Goal: Information Seeking & Learning: Find specific page/section

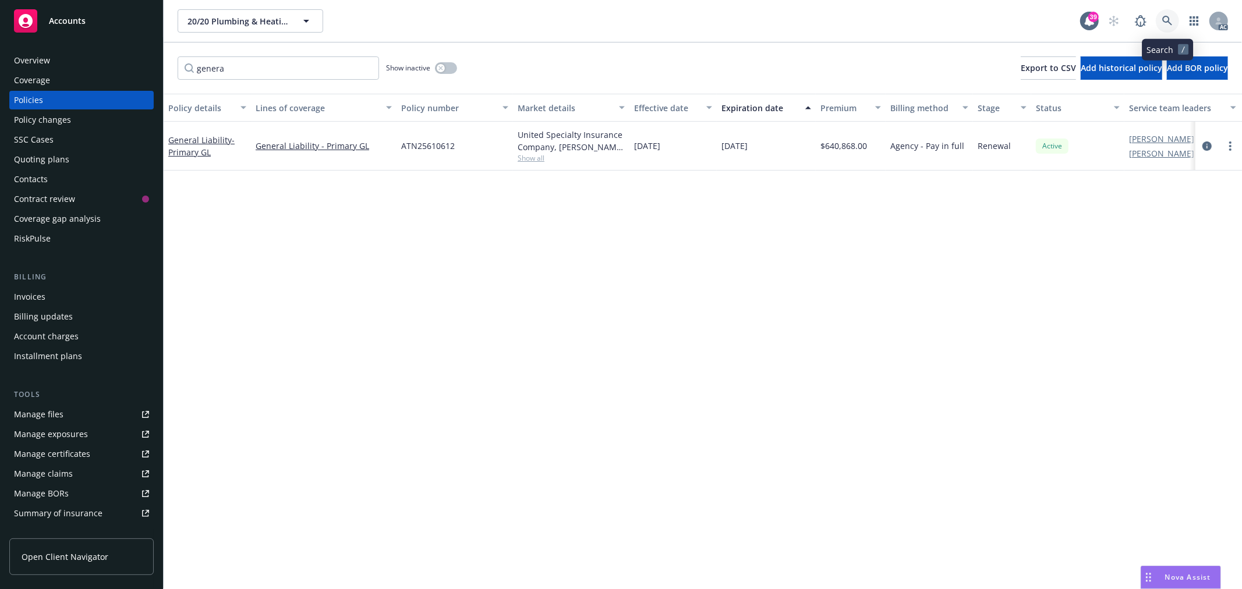
click at [1166, 16] on icon at bounding box center [1167, 21] width 10 height 10
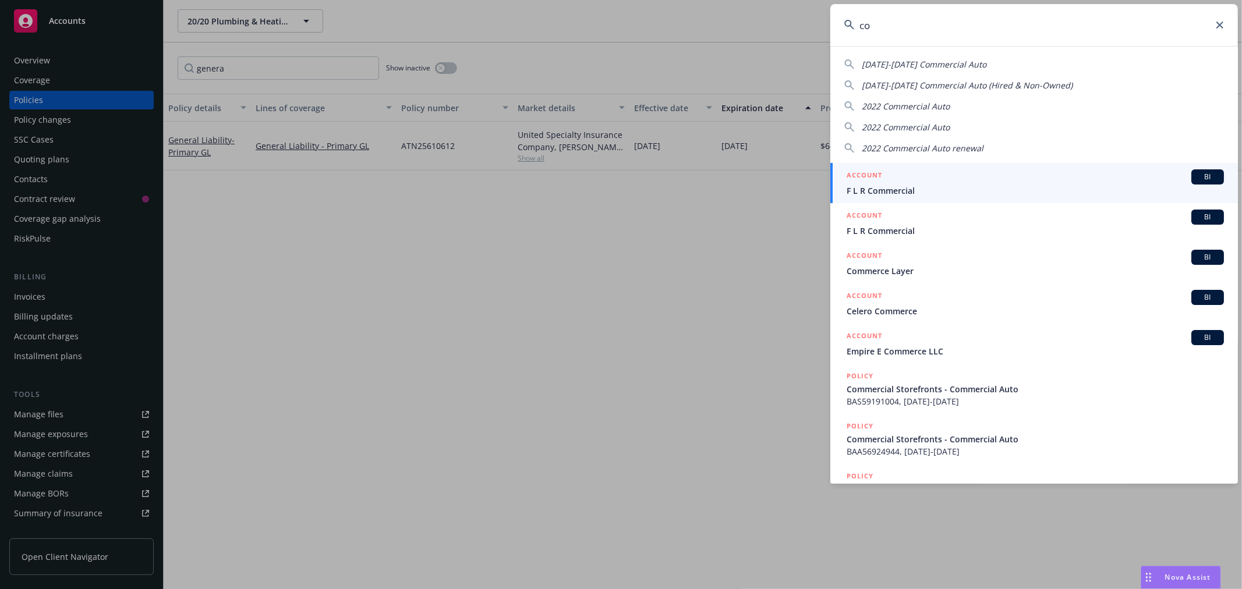
type input "c"
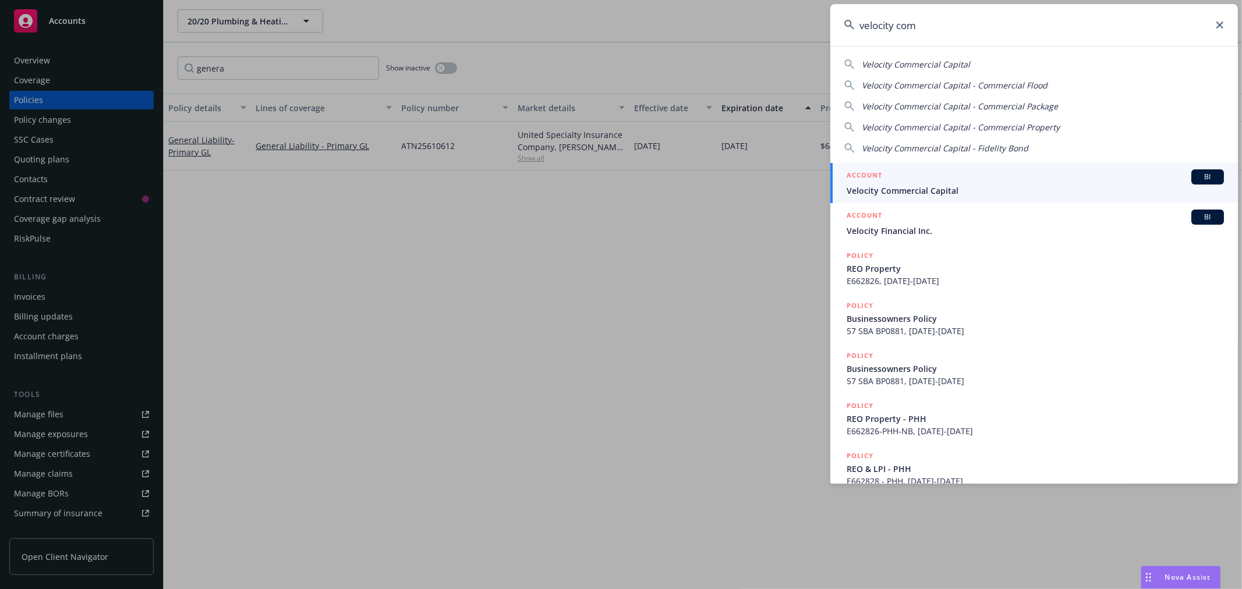
type input "velocity com"
click at [956, 187] on span "Velocity Commercial Capital" at bounding box center [1035, 191] width 377 height 12
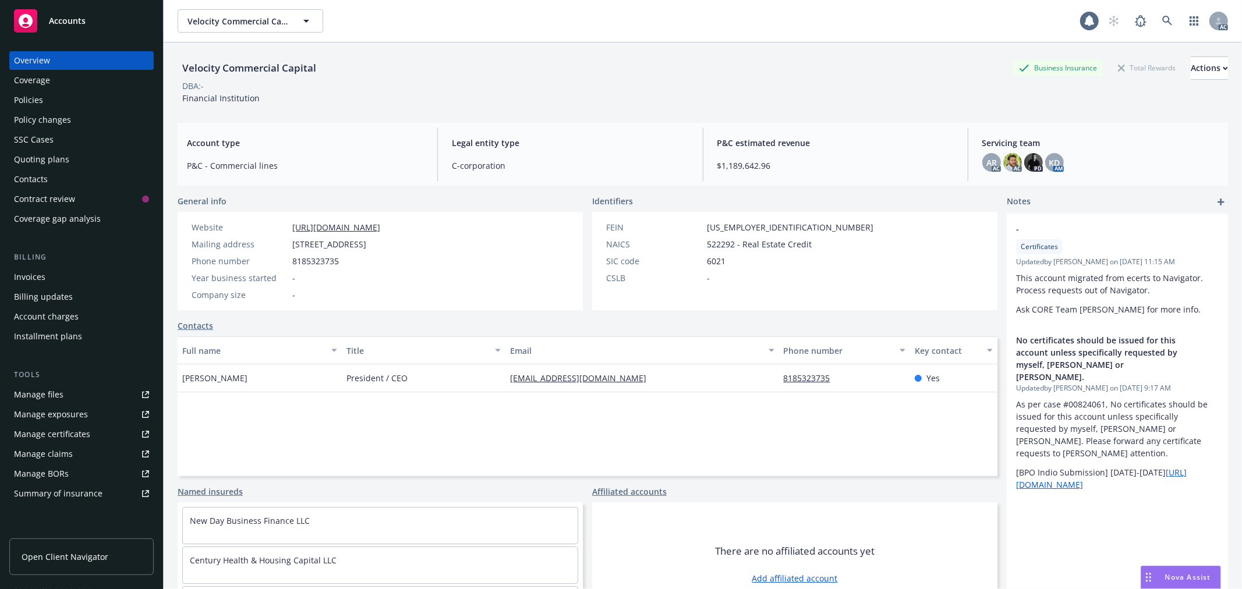
click at [39, 99] on div "Policies" at bounding box center [28, 100] width 29 height 19
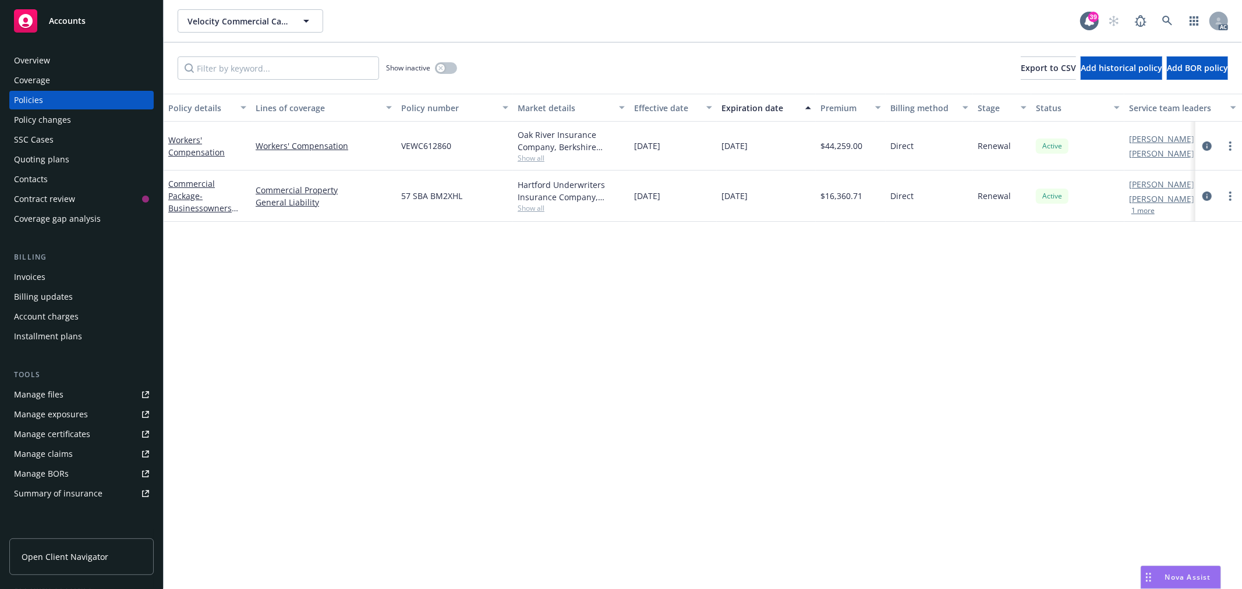
click at [80, 70] on div "Overview Coverage Policies Policy changes SSC Cases Quoting plans Contacts Cont…" at bounding box center [81, 139] width 144 height 177
click at [80, 57] on div "Overview" at bounding box center [81, 60] width 135 height 19
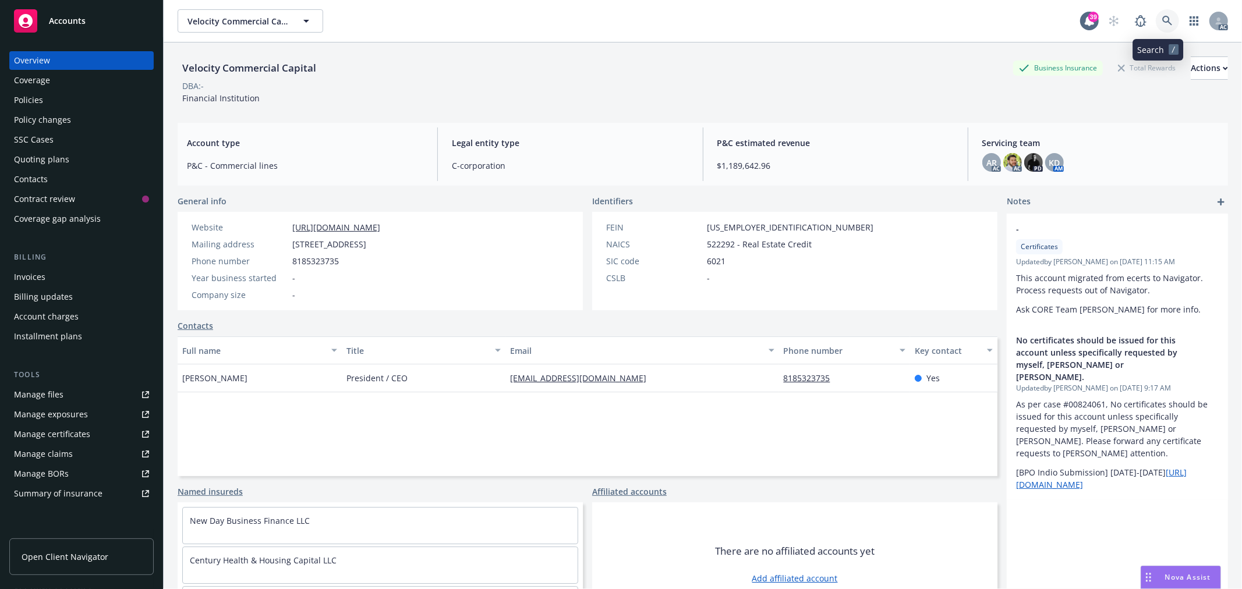
click at [1162, 25] on icon at bounding box center [1167, 21] width 10 height 10
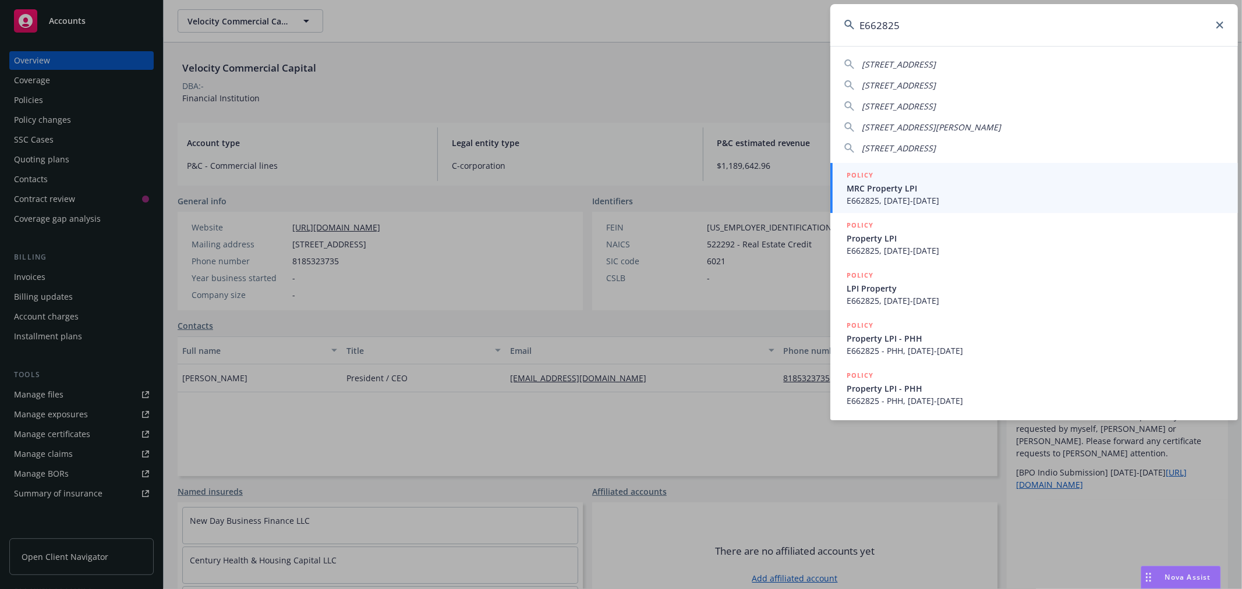
type input "E662825"
click at [895, 179] on div "POLICY" at bounding box center [1035, 175] width 377 height 13
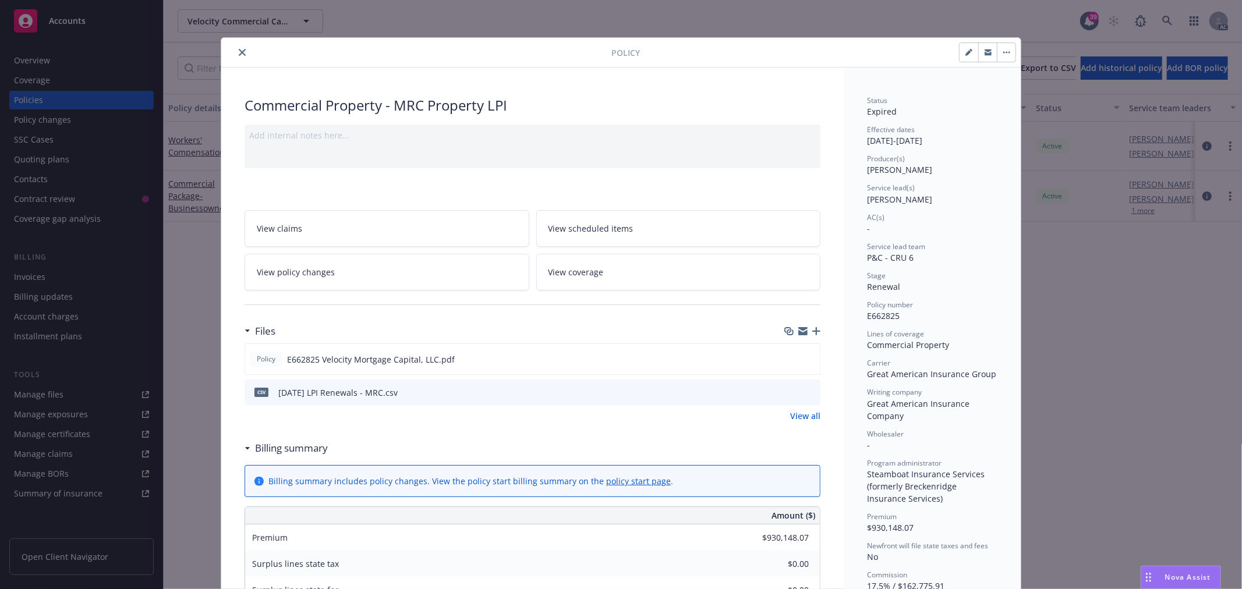
click at [240, 50] on icon "close" at bounding box center [242, 52] width 7 height 7
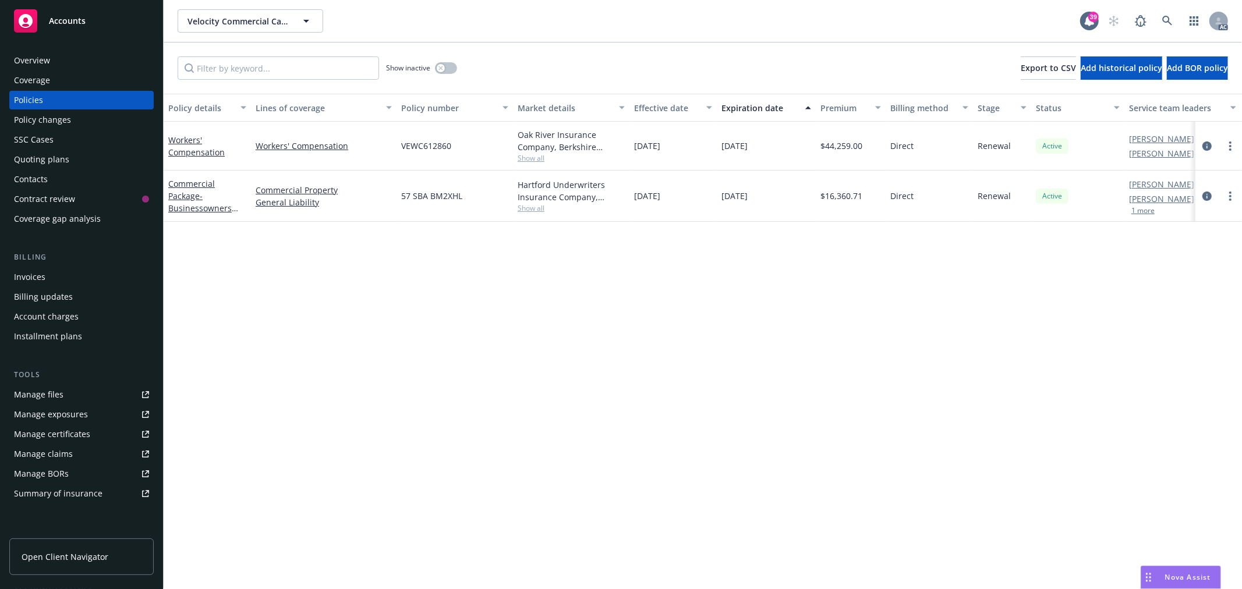
click at [447, 75] on div "Show inactive" at bounding box center [421, 67] width 71 height 23
click at [447, 68] on button "button" at bounding box center [446, 68] width 22 height 12
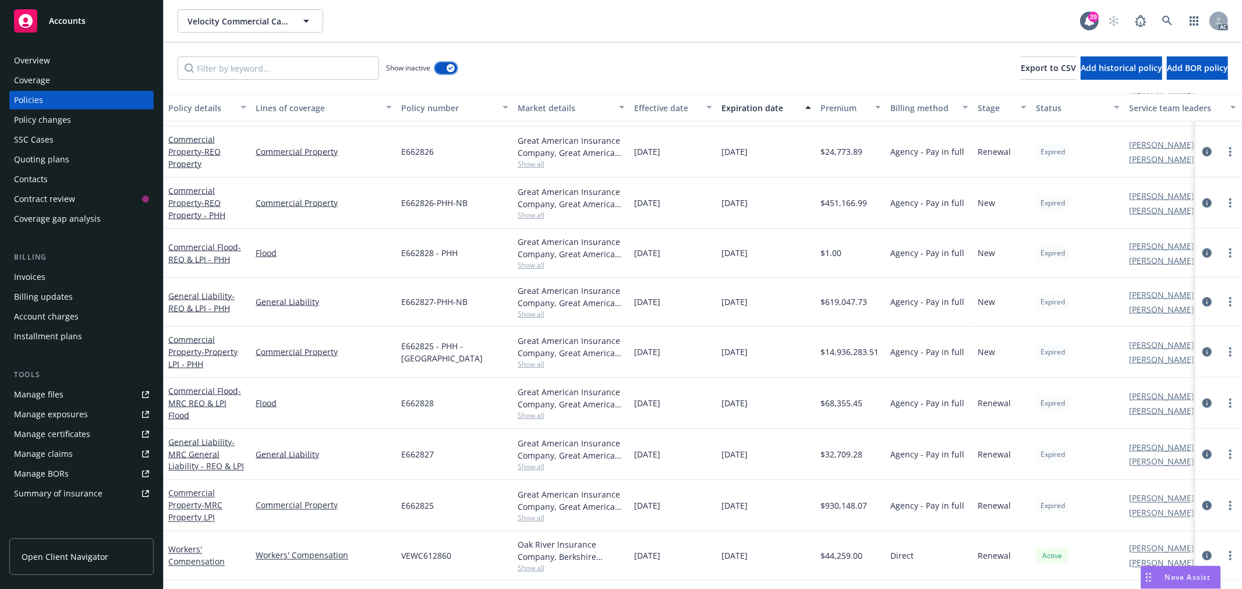
scroll to position [1539, 0]
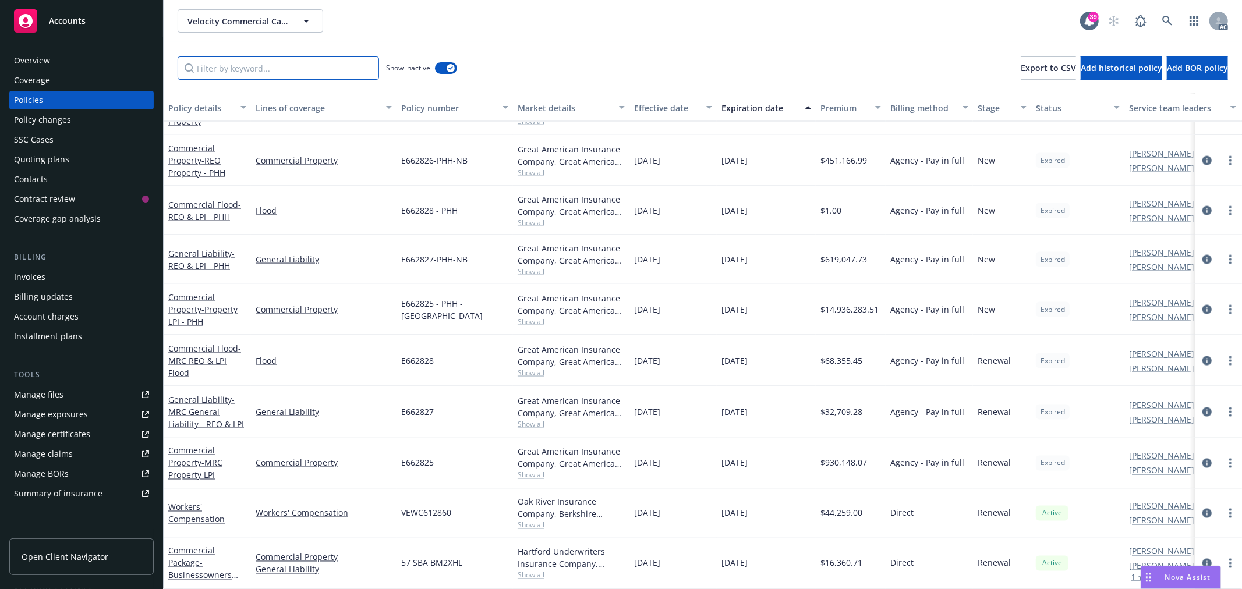
click at [259, 76] on input "Filter by keyword..." at bounding box center [279, 67] width 202 height 23
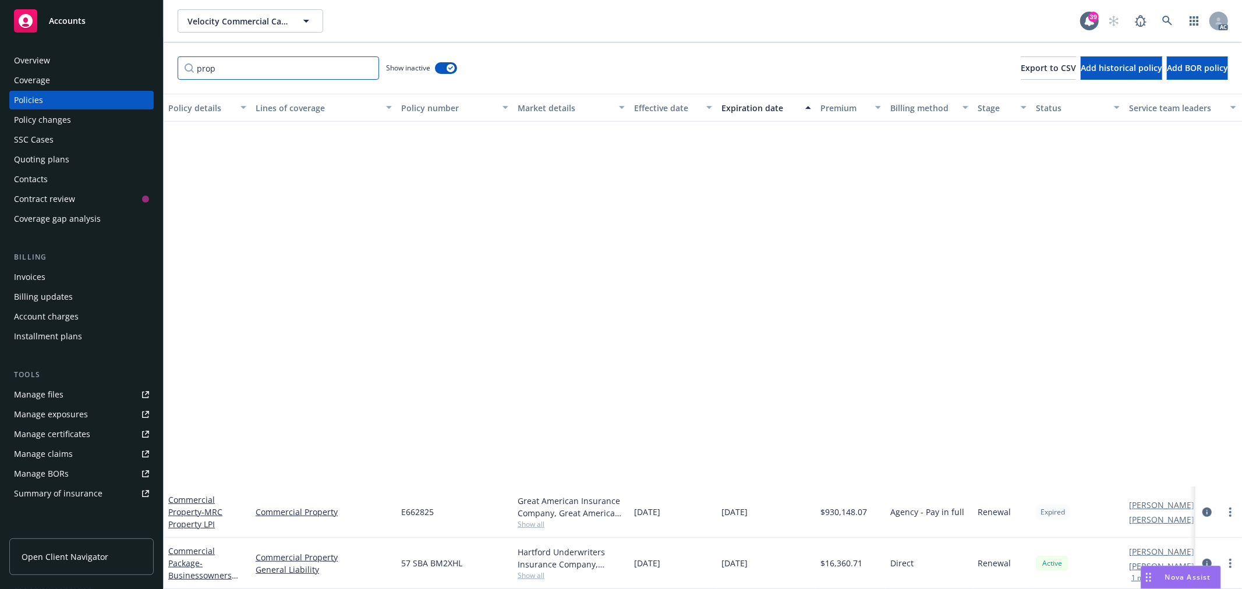
scroll to position [483, 0]
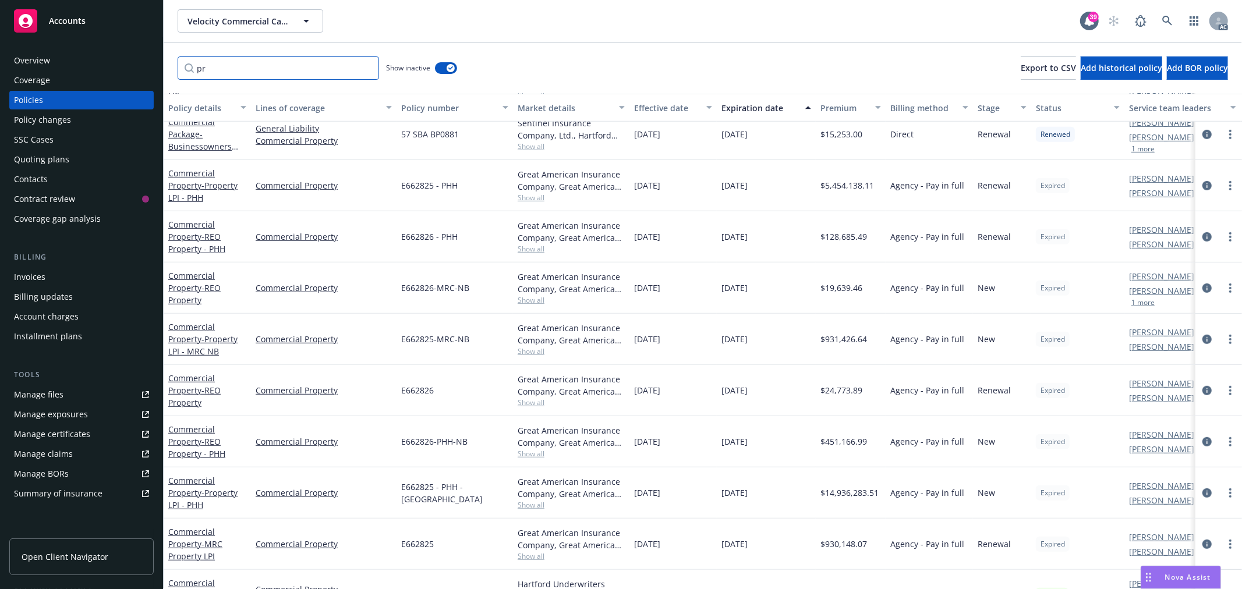
type input "p"
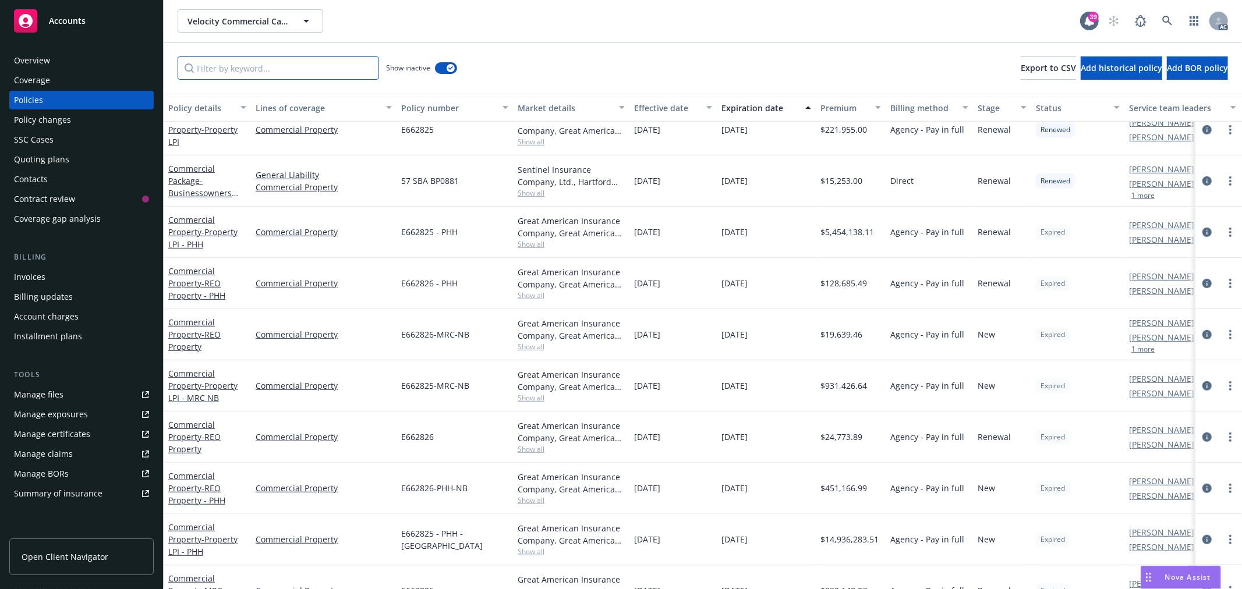
scroll to position [526, 0]
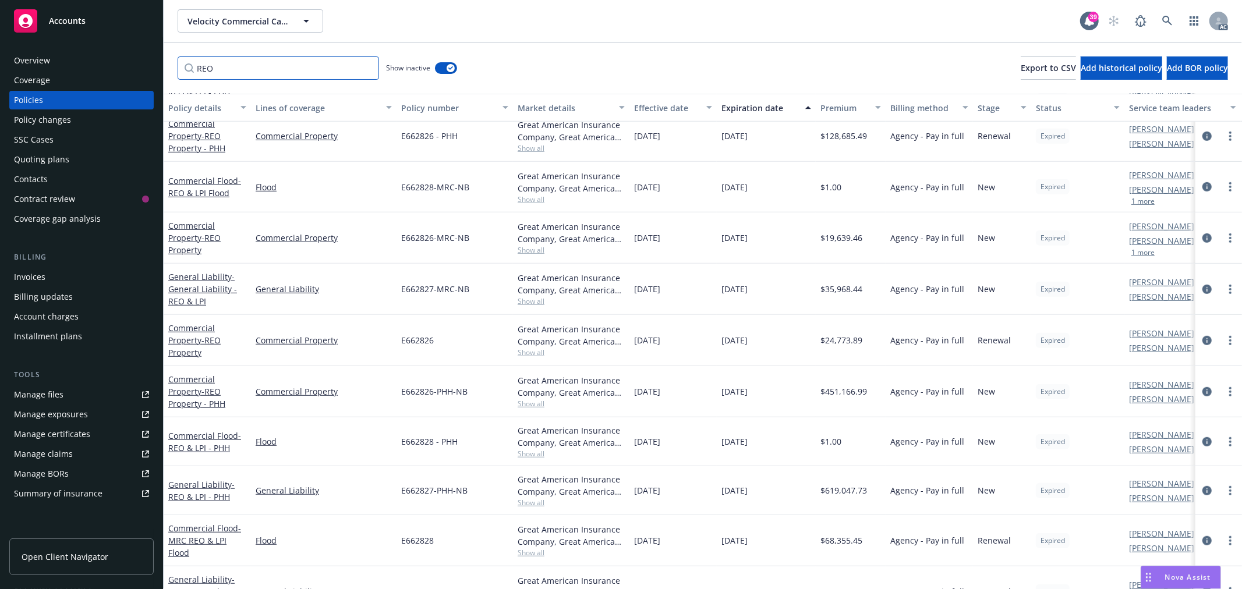
type input "REO"
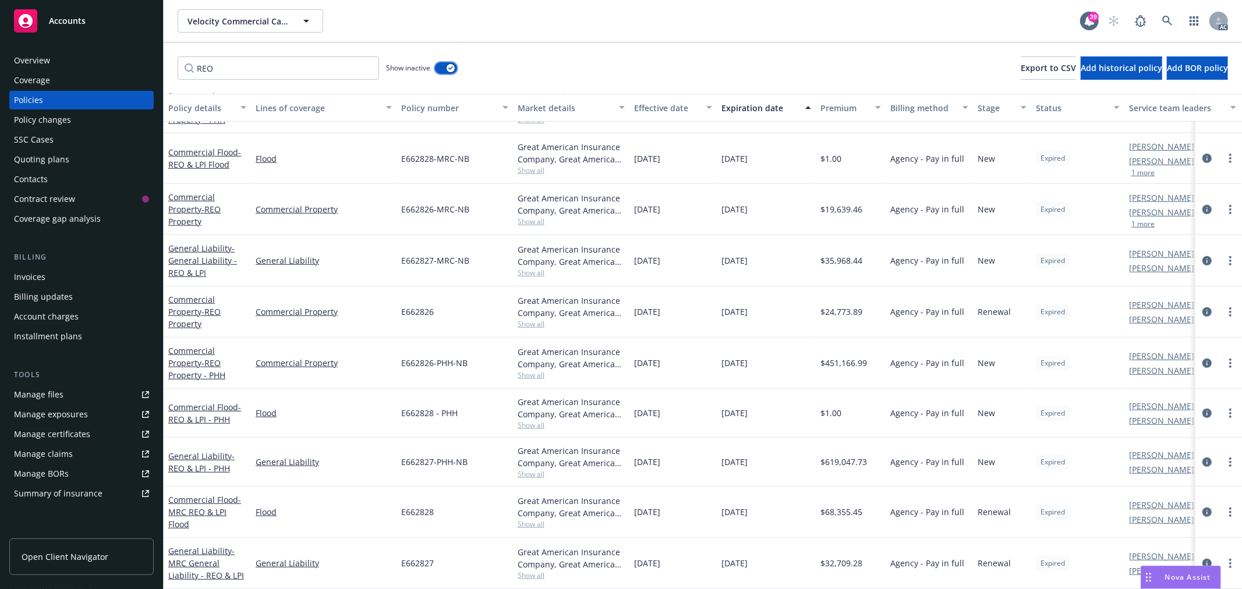
click at [450, 70] on div "button" at bounding box center [451, 68] width 8 height 8
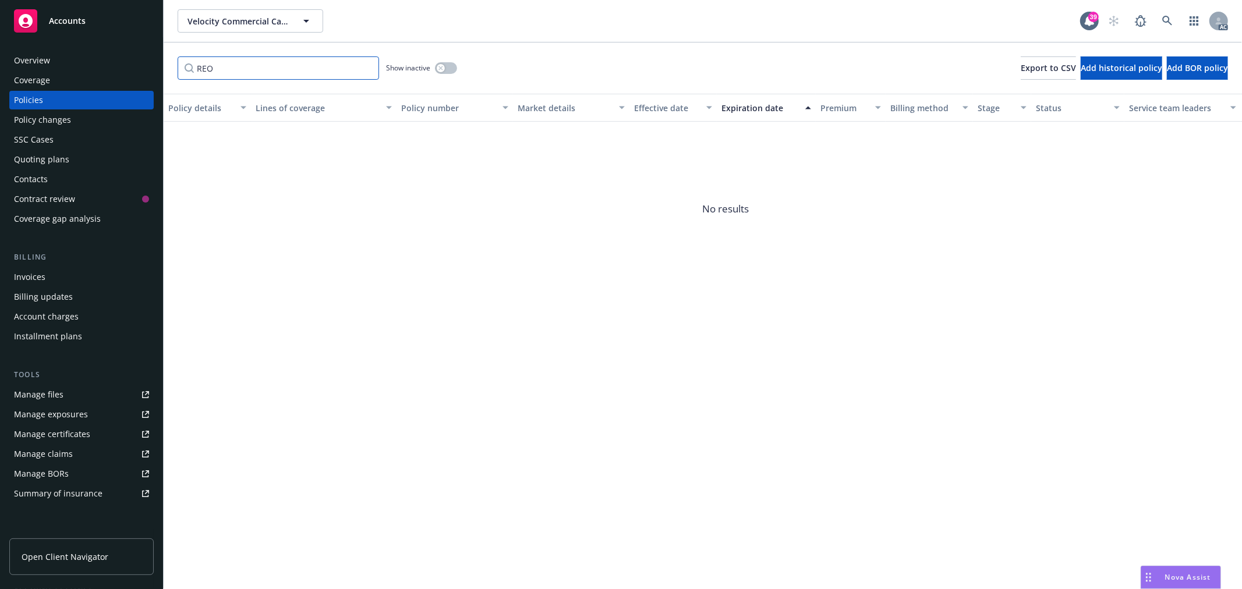
click at [365, 68] on input "REO" at bounding box center [279, 67] width 202 height 23
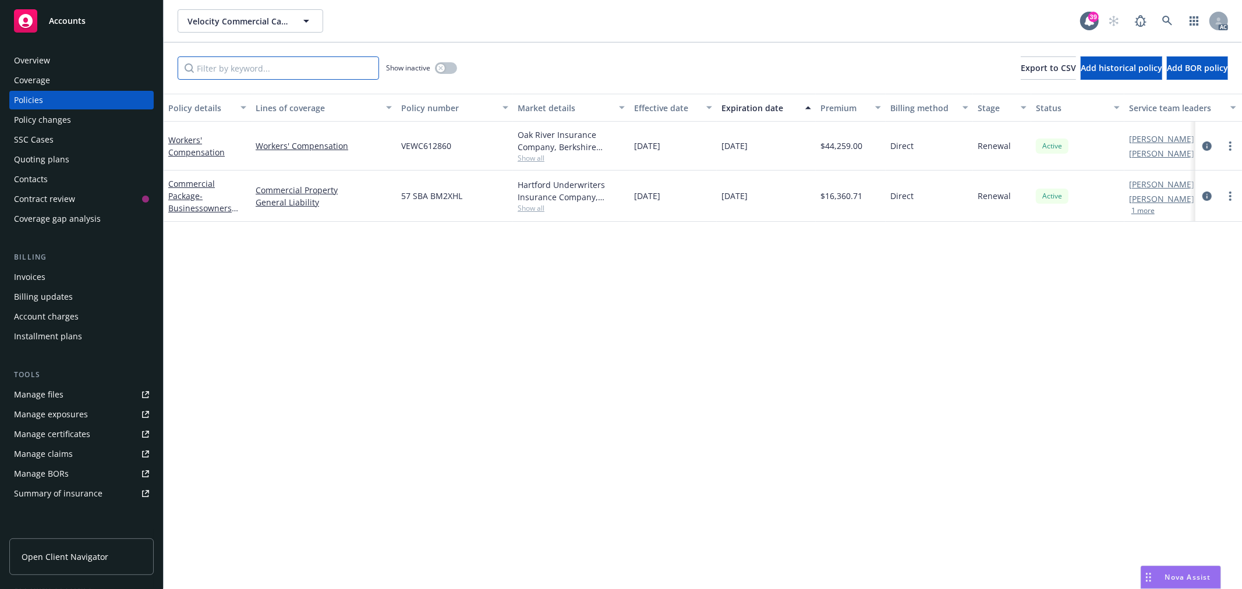
click at [325, 73] on input "Filter by keyword..." at bounding box center [279, 67] width 202 height 23
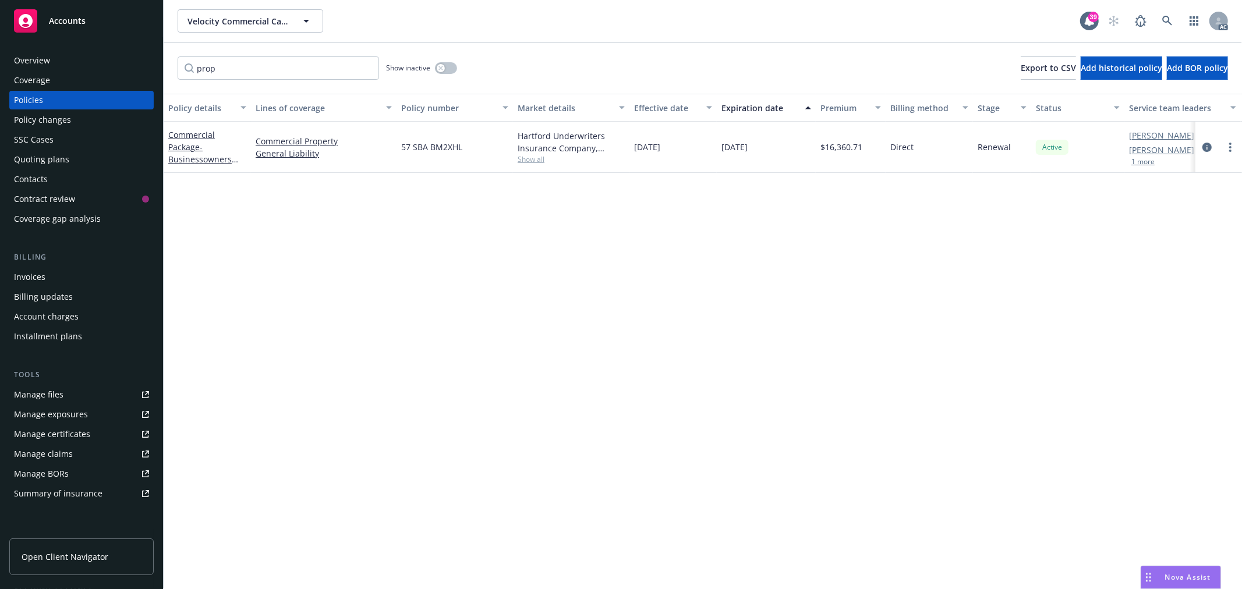
click at [444, 61] on div "Show inactive" at bounding box center [421, 67] width 71 height 23
click at [444, 66] on div "button" at bounding box center [441, 68] width 8 height 8
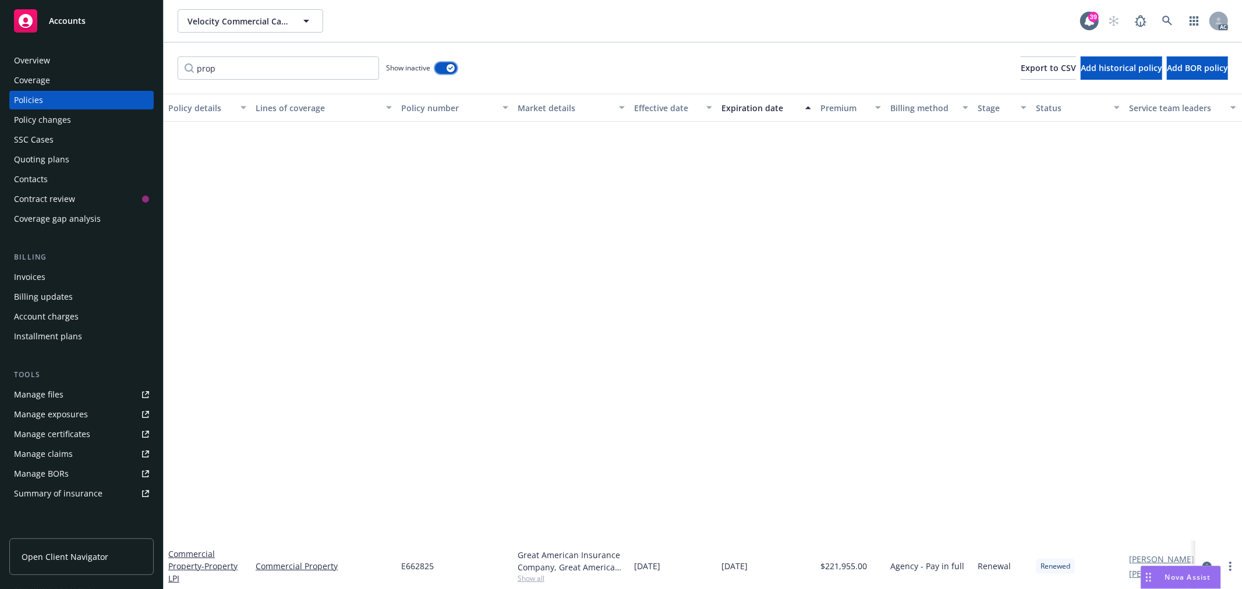
scroll to position [521, 0]
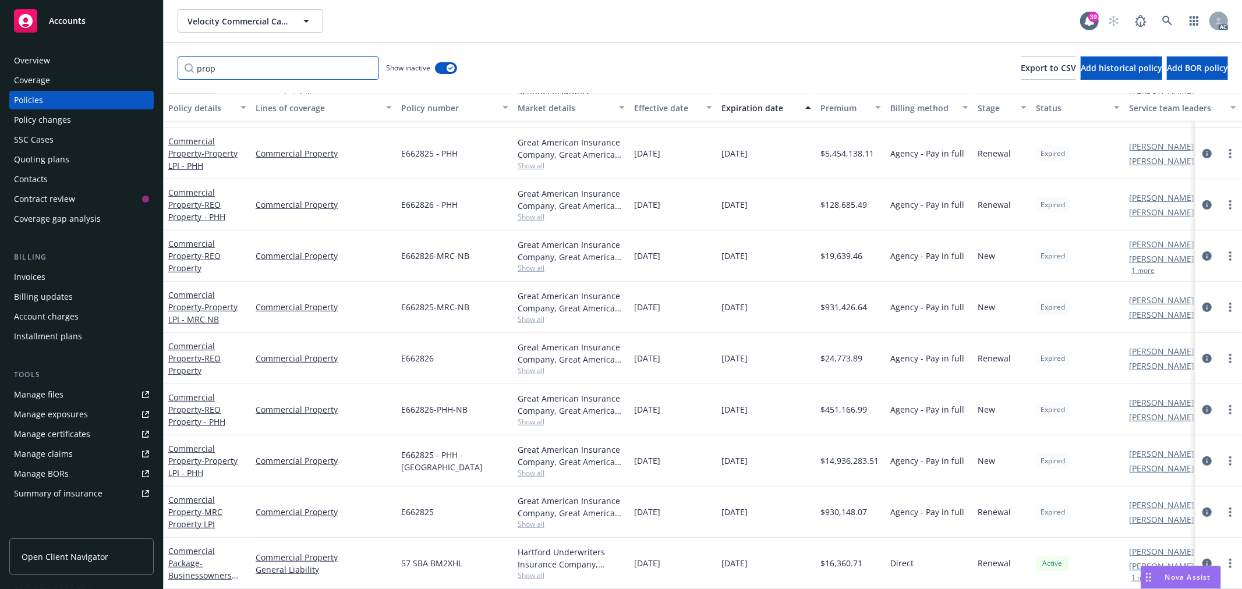
drag, startPoint x: 245, startPoint y: 69, endPoint x: 185, endPoint y: 70, distance: 60.6
click at [185, 70] on input "prop" at bounding box center [279, 67] width 202 height 23
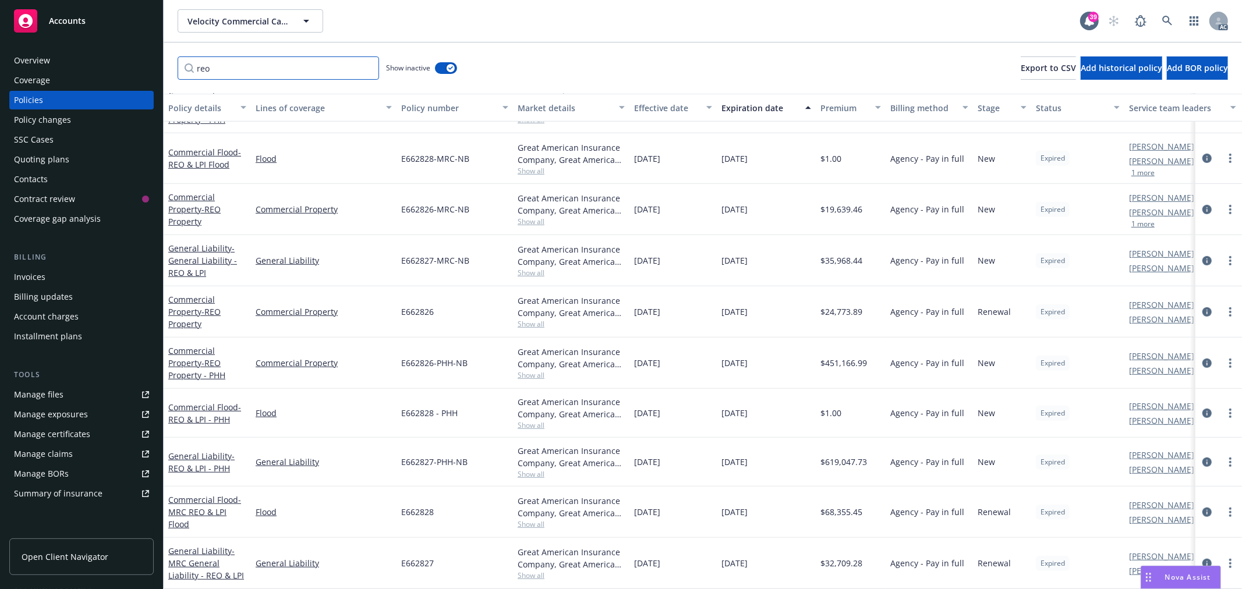
scroll to position [562, 0]
type input "reo"
drag, startPoint x: 475, startPoint y: 352, endPoint x: 400, endPoint y: 355, distance: 75.2
click at [400, 355] on div "E662826-PHH-NB" at bounding box center [455, 363] width 116 height 51
copy span "E662826-PHH-NB"
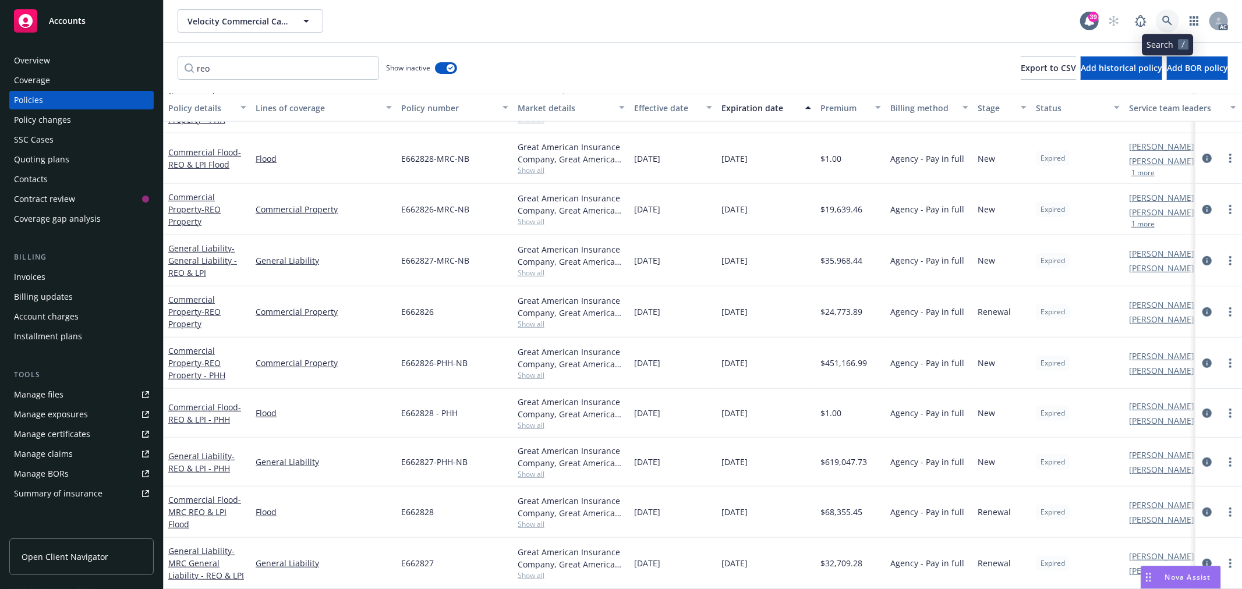
click at [1166, 20] on icon at bounding box center [1167, 21] width 10 height 10
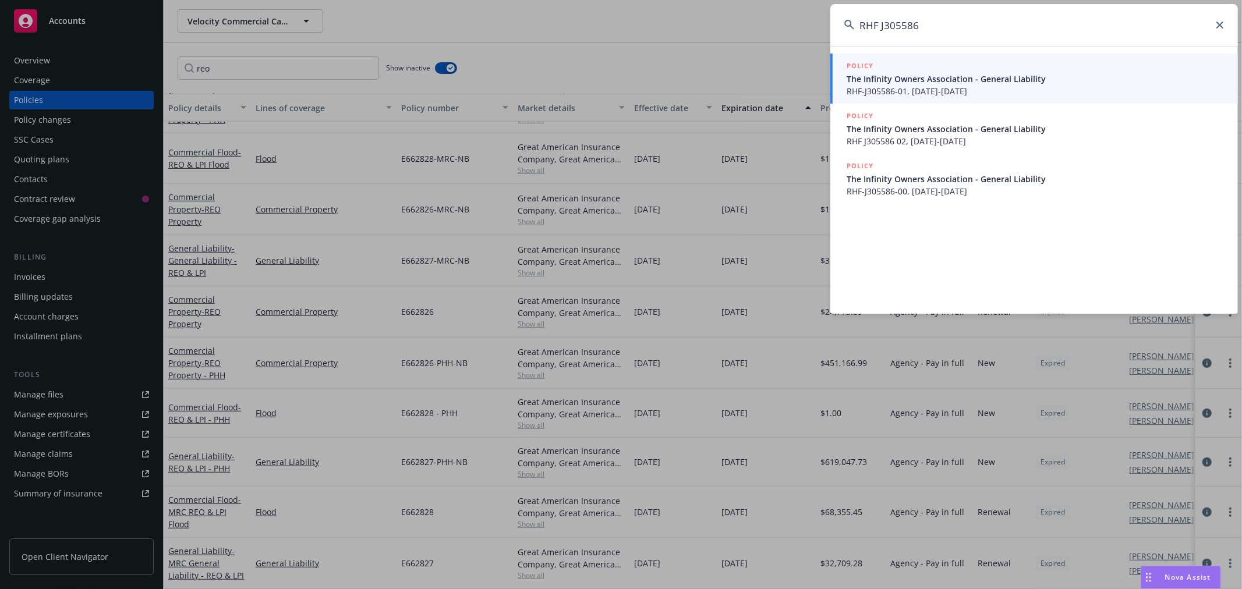
type input "RHF J305586"
click at [1030, 90] on span "RHF-J305586-01, [DATE]-[DATE]" at bounding box center [1035, 91] width 377 height 12
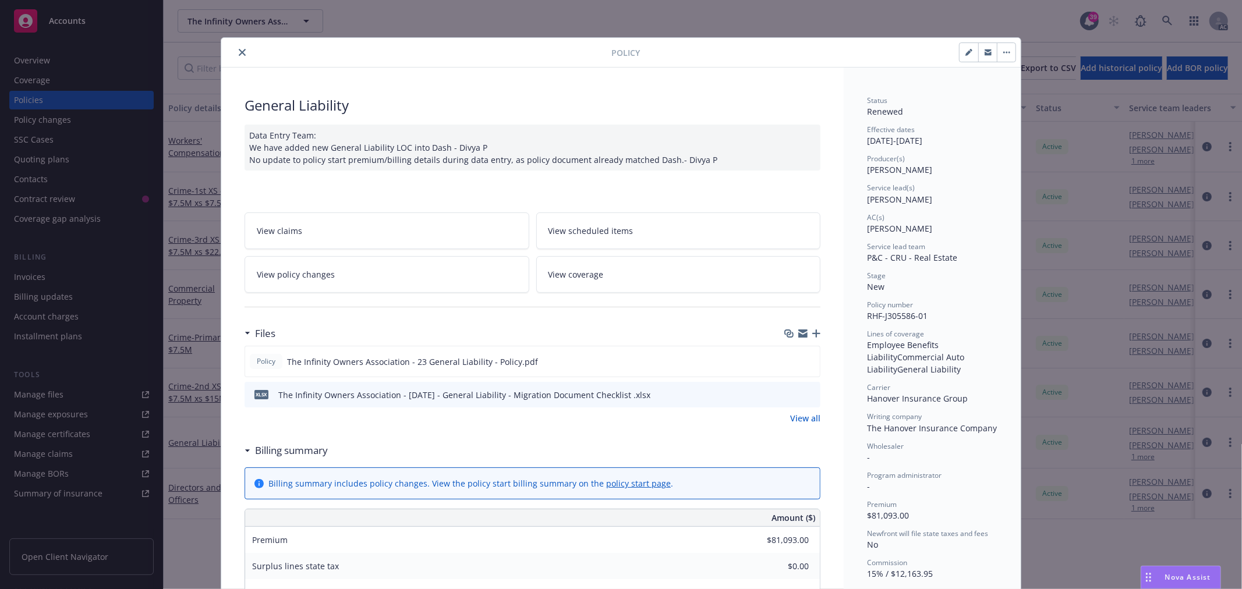
click at [239, 51] on icon "close" at bounding box center [242, 52] width 7 height 7
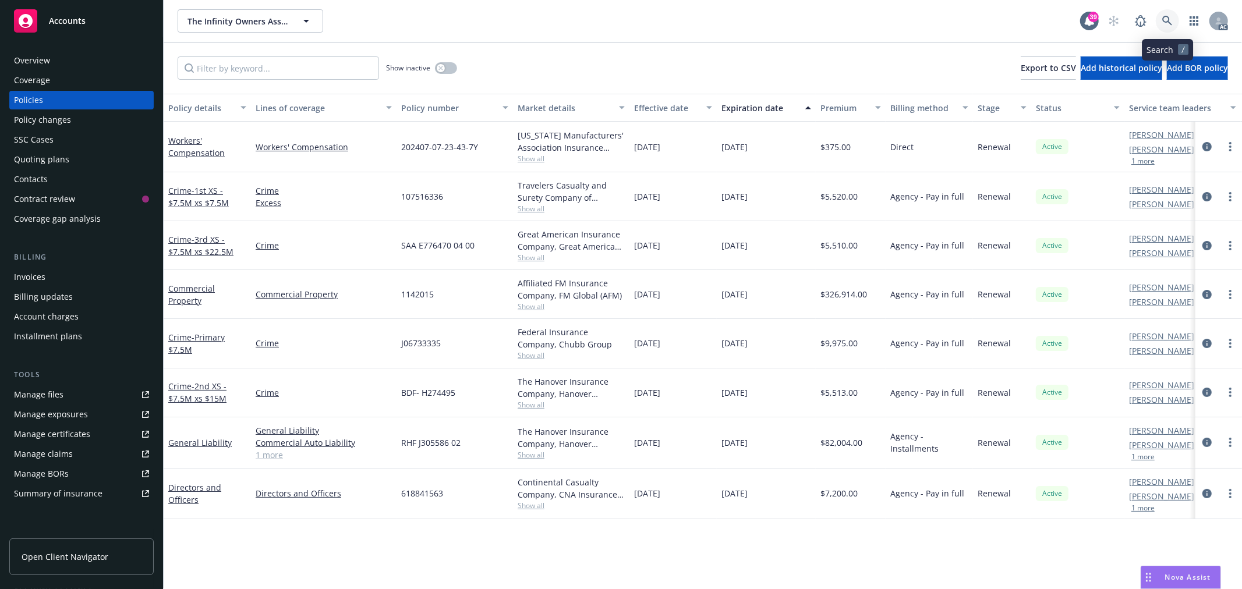
click at [1166, 24] on icon at bounding box center [1167, 21] width 10 height 10
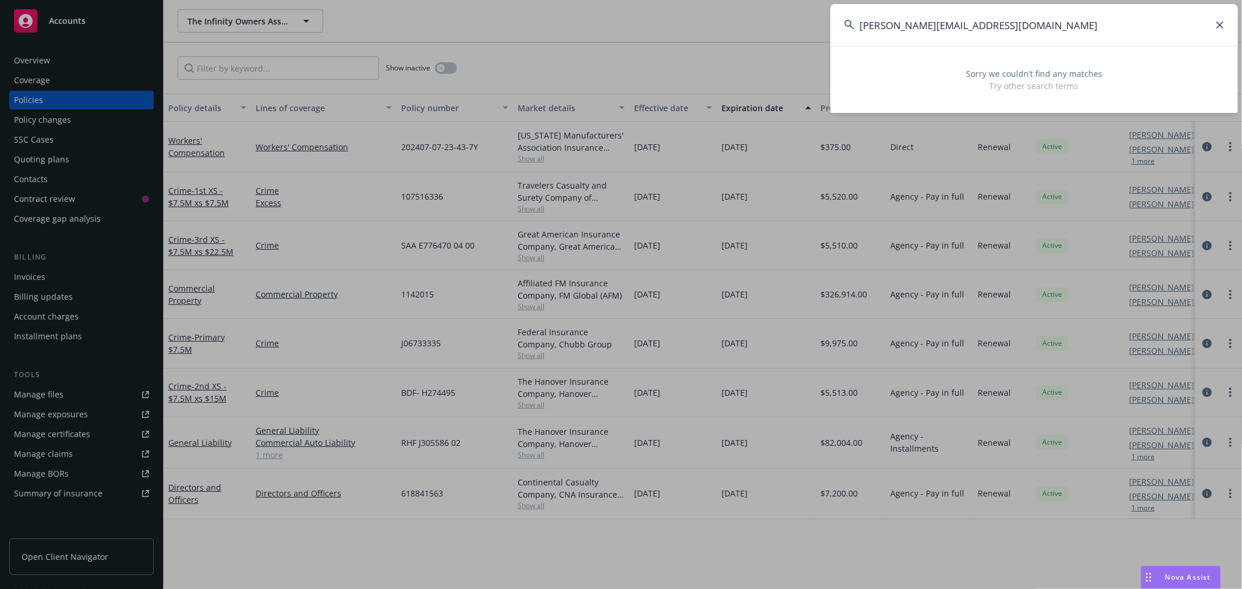
drag, startPoint x: 1034, startPoint y: 25, endPoint x: 796, endPoint y: 30, distance: 238.8
click at [796, 30] on div "[PERSON_NAME][EMAIL_ADDRESS][DOMAIN_NAME] Sorry we couldn’t find any matches Tr…" at bounding box center [621, 294] width 1242 height 589
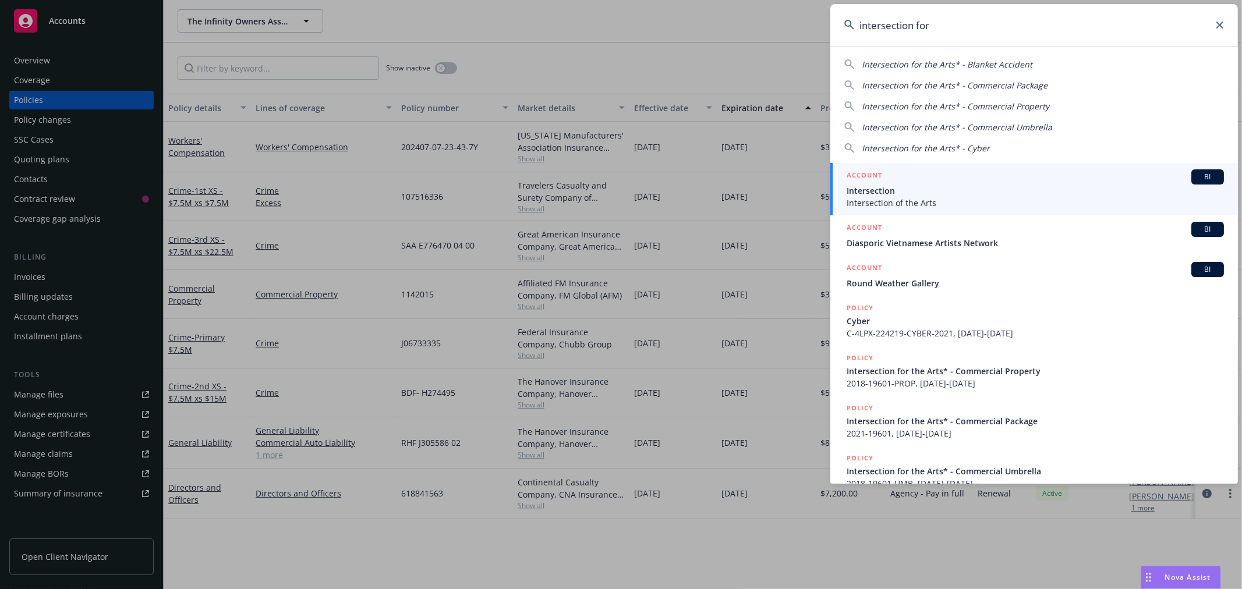
type input "intersection for"
click at [950, 199] on span "Intersection of the Arts" at bounding box center [1035, 203] width 377 height 12
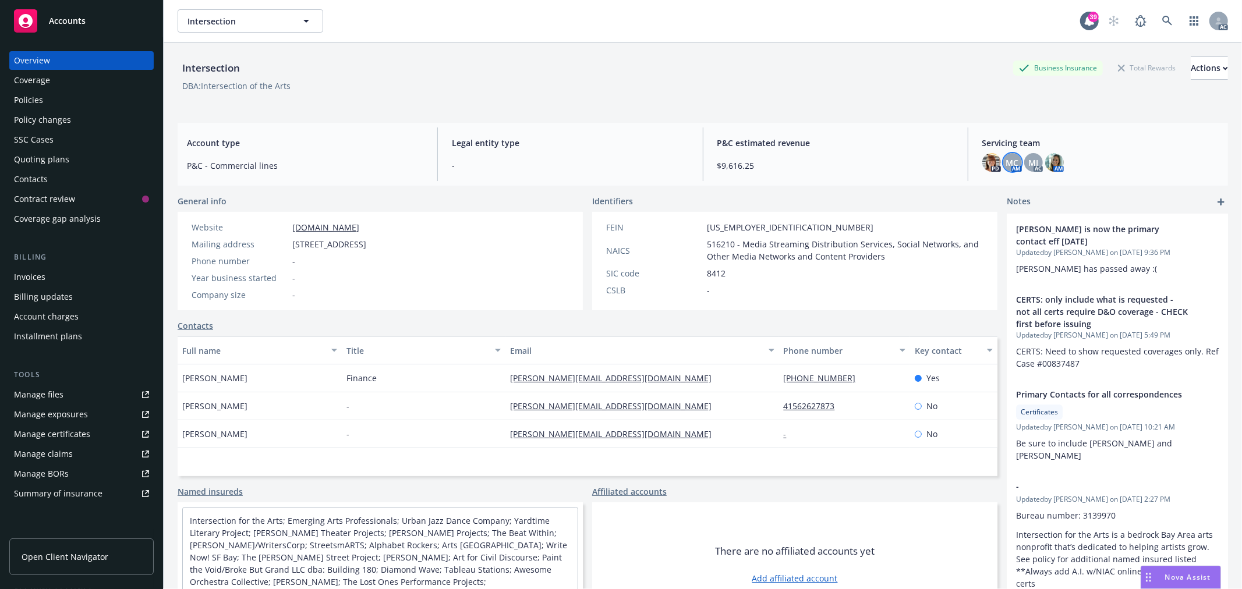
click at [1008, 162] on span "MC" at bounding box center [1012, 163] width 13 height 12
click at [1029, 160] on span "MJ" at bounding box center [1034, 163] width 10 height 12
click at [1046, 160] on img at bounding box center [1054, 162] width 19 height 19
click at [988, 164] on img at bounding box center [991, 162] width 19 height 19
click at [801, 73] on div "Intersection Business Insurance Total Rewards Actions" at bounding box center [703, 67] width 1051 height 23
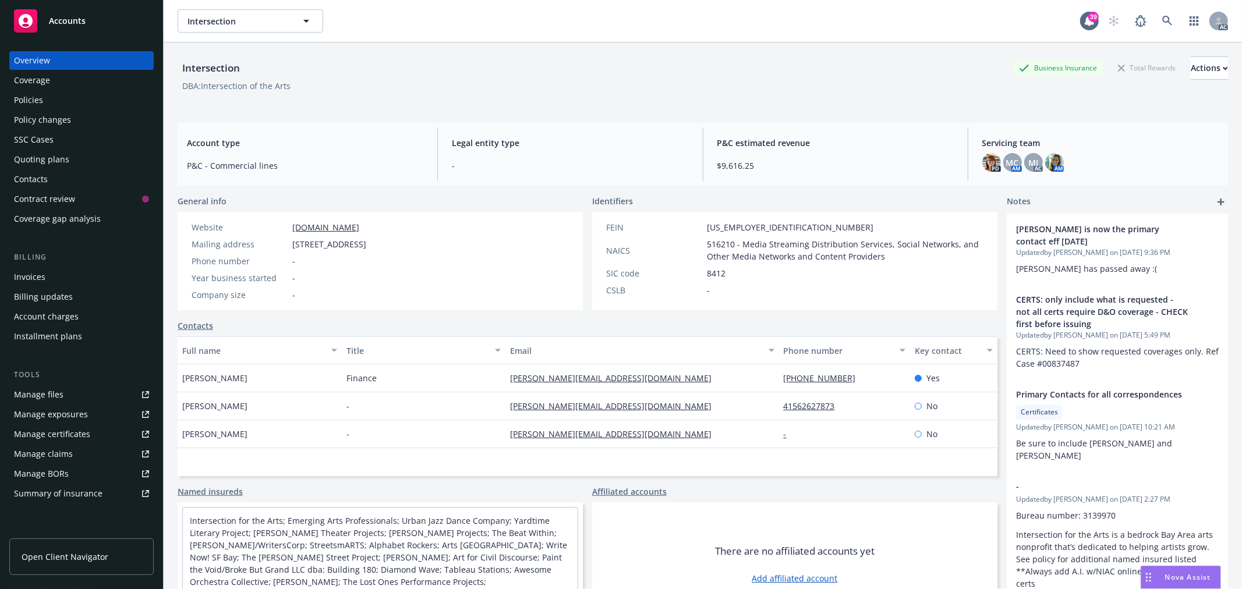
click at [49, 100] on div "Policies" at bounding box center [81, 100] width 135 height 19
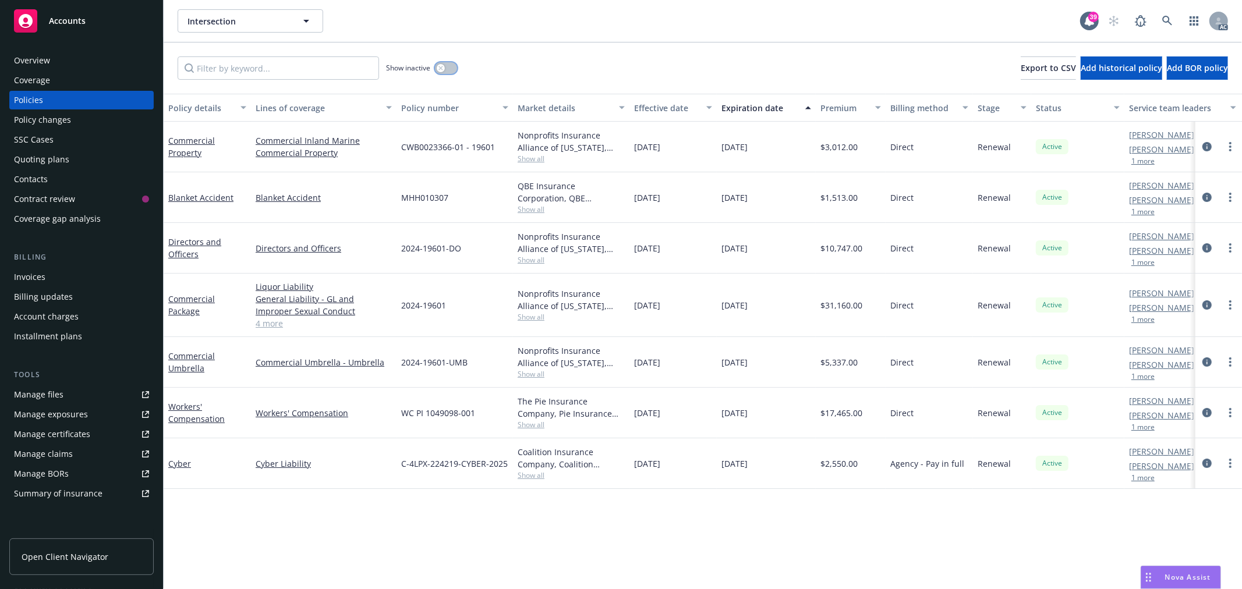
click at [437, 68] on div "button" at bounding box center [441, 68] width 8 height 8
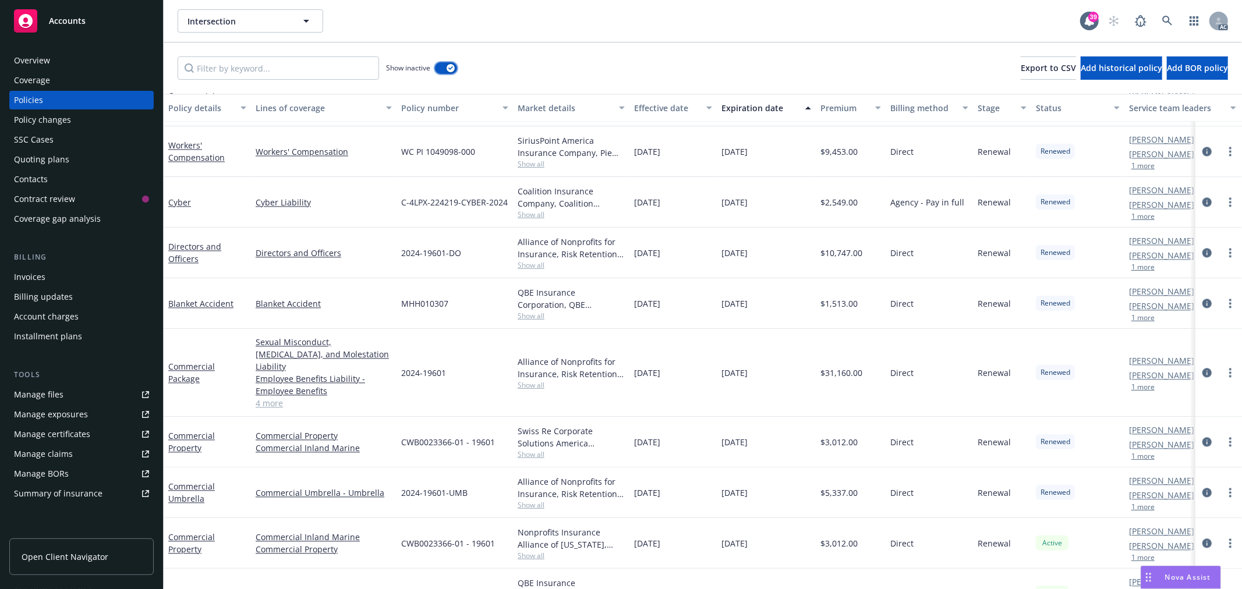
scroll to position [2000, 0]
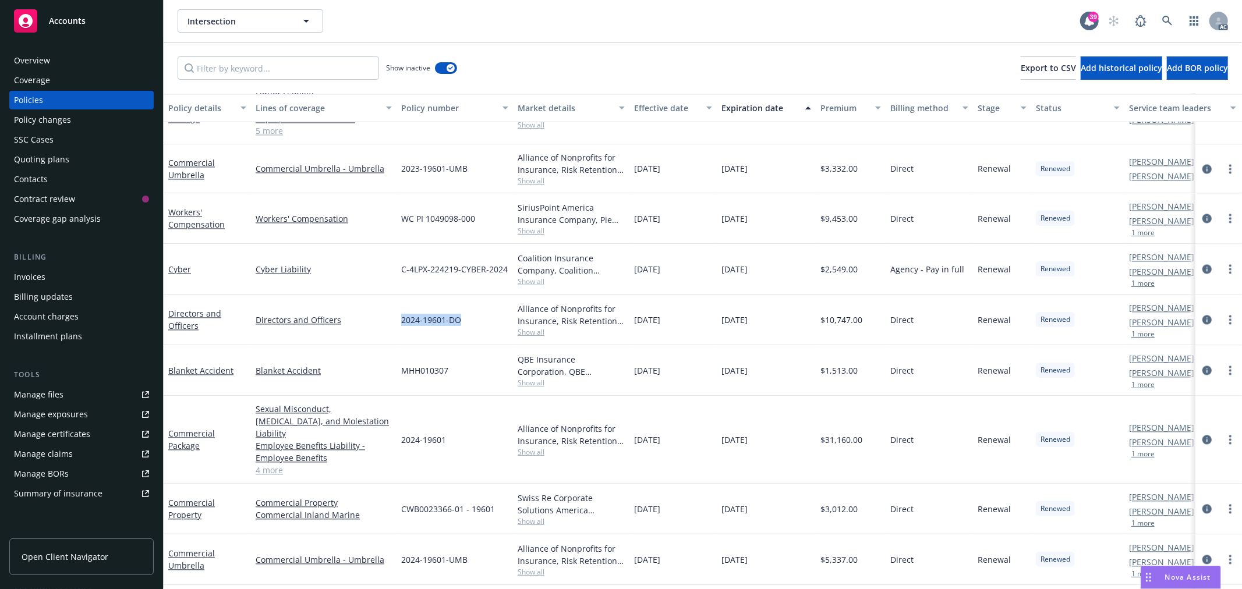
drag, startPoint x: 467, startPoint y: 321, endPoint x: 402, endPoint y: 318, distance: 65.3
click at [402, 318] on div "2024-19601-DO" at bounding box center [455, 320] width 116 height 51
copy span "2024-19601-DO"
click at [188, 316] on link "Directors and Officers" at bounding box center [194, 319] width 53 height 23
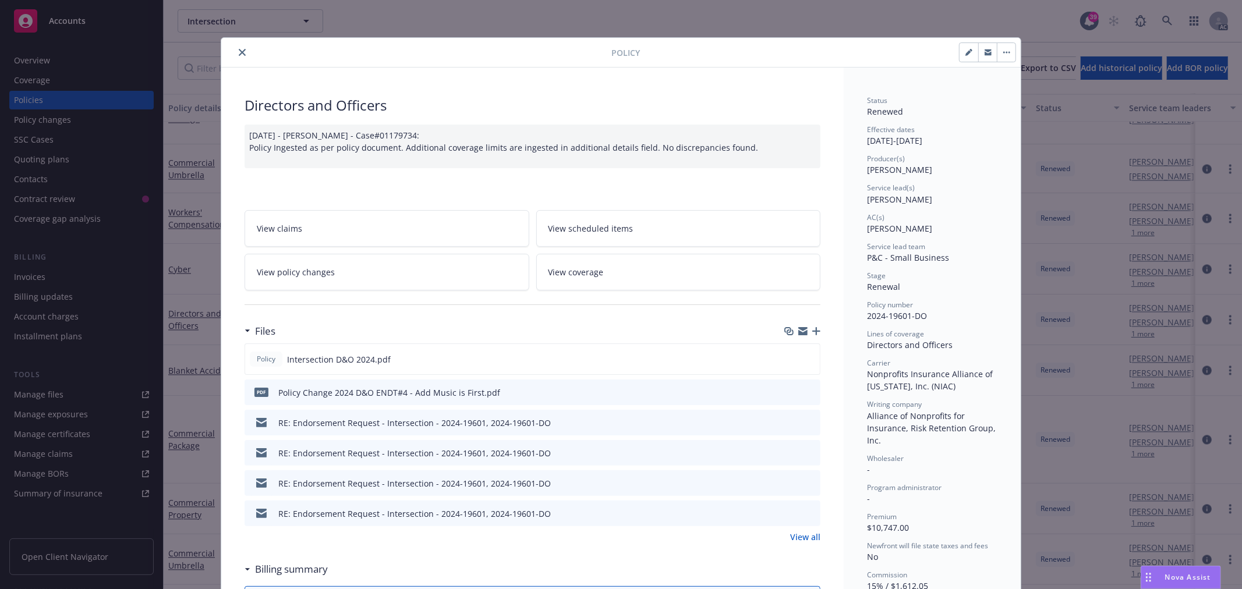
click at [241, 53] on icon "close" at bounding box center [242, 52] width 7 height 7
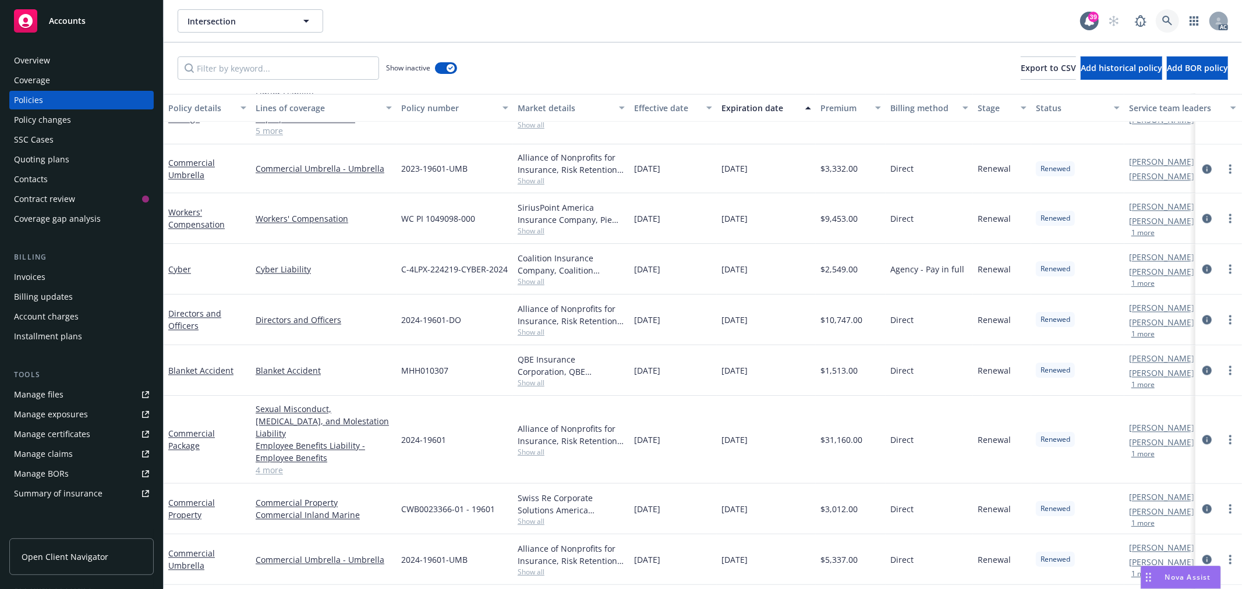
click at [1165, 20] on icon at bounding box center [1167, 21] width 10 height 10
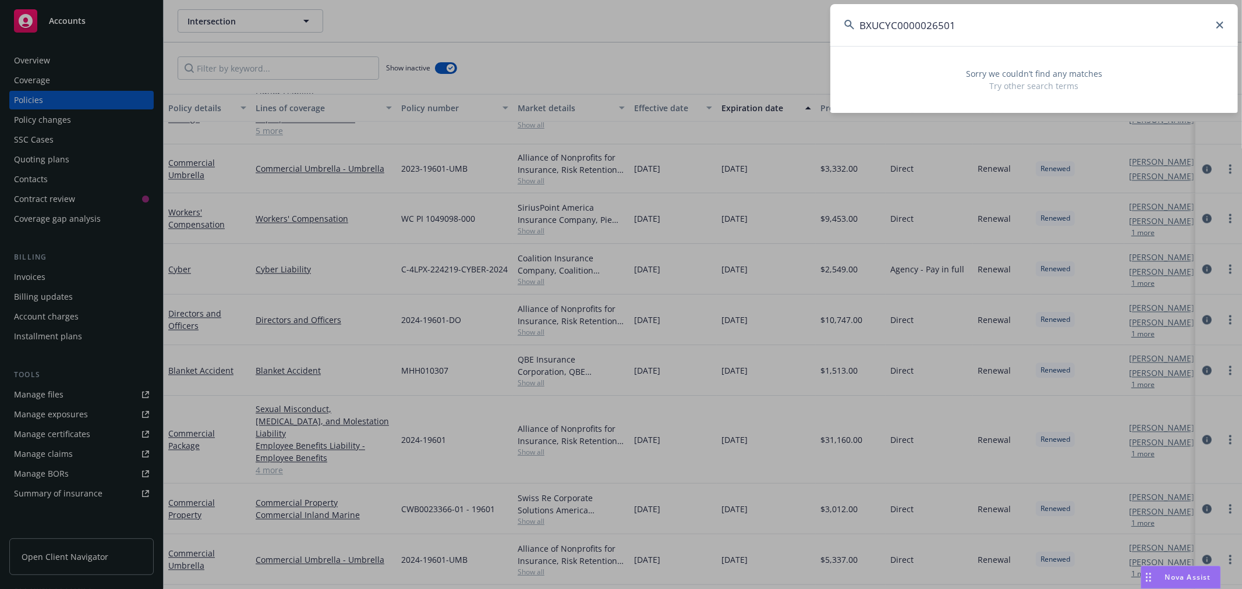
click at [934, 29] on input "BXUCYC0000026501" at bounding box center [1034, 25] width 408 height 42
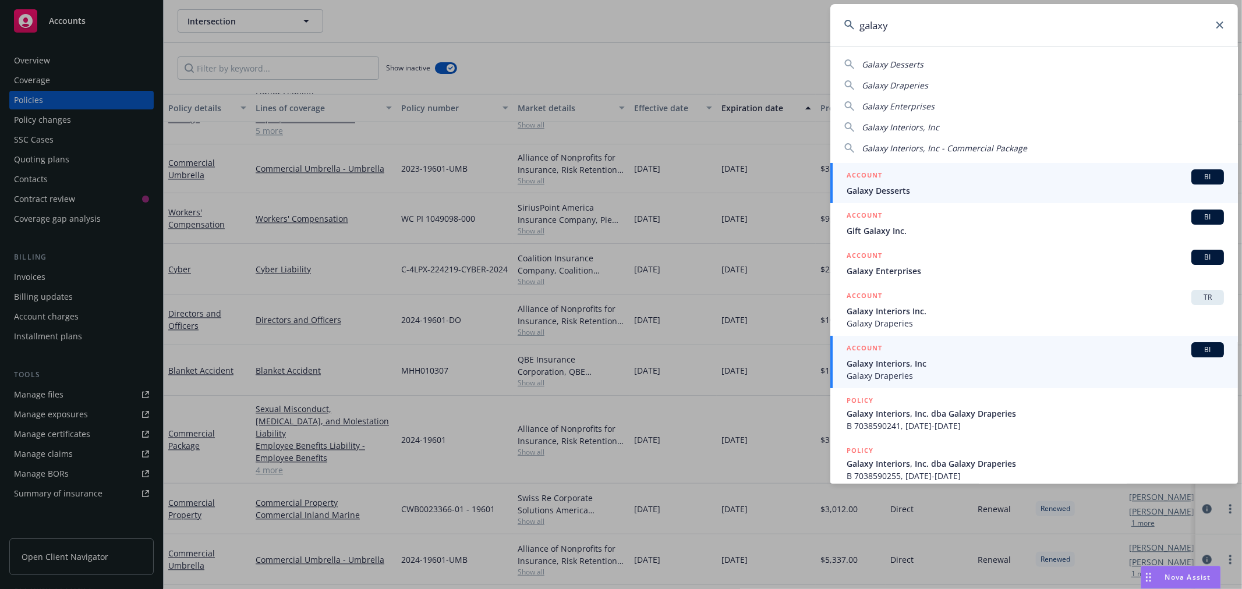
type input "galaxy"
click at [916, 368] on span "Galaxy Interiors, Inc" at bounding box center [1035, 364] width 377 height 12
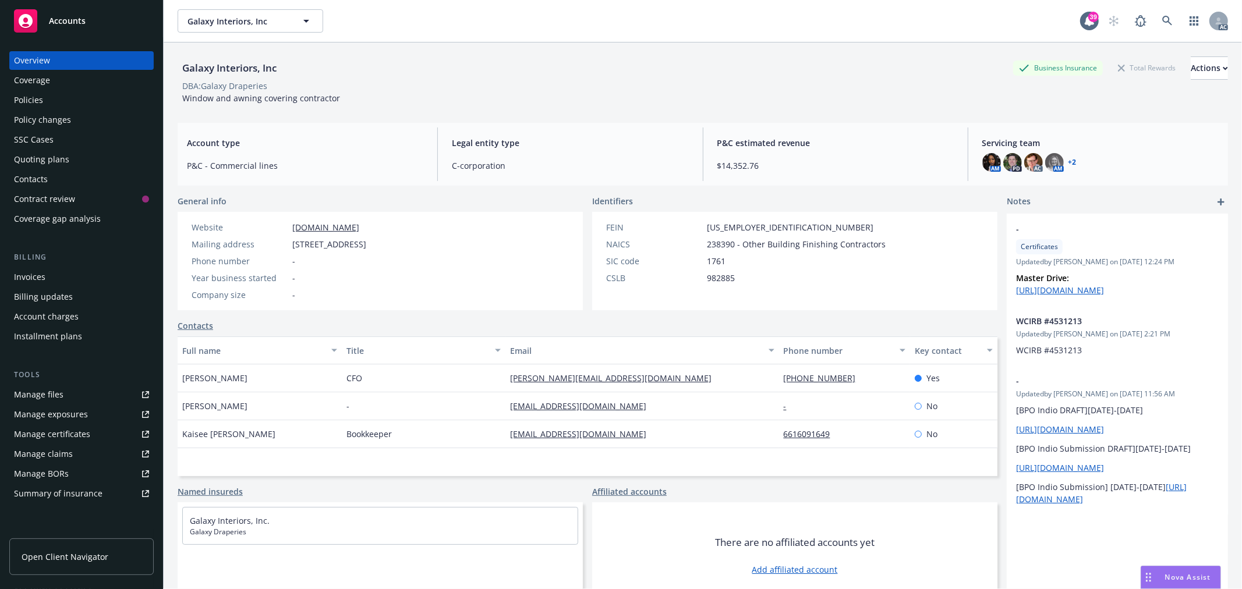
click at [34, 101] on div "Policies" at bounding box center [28, 100] width 29 height 19
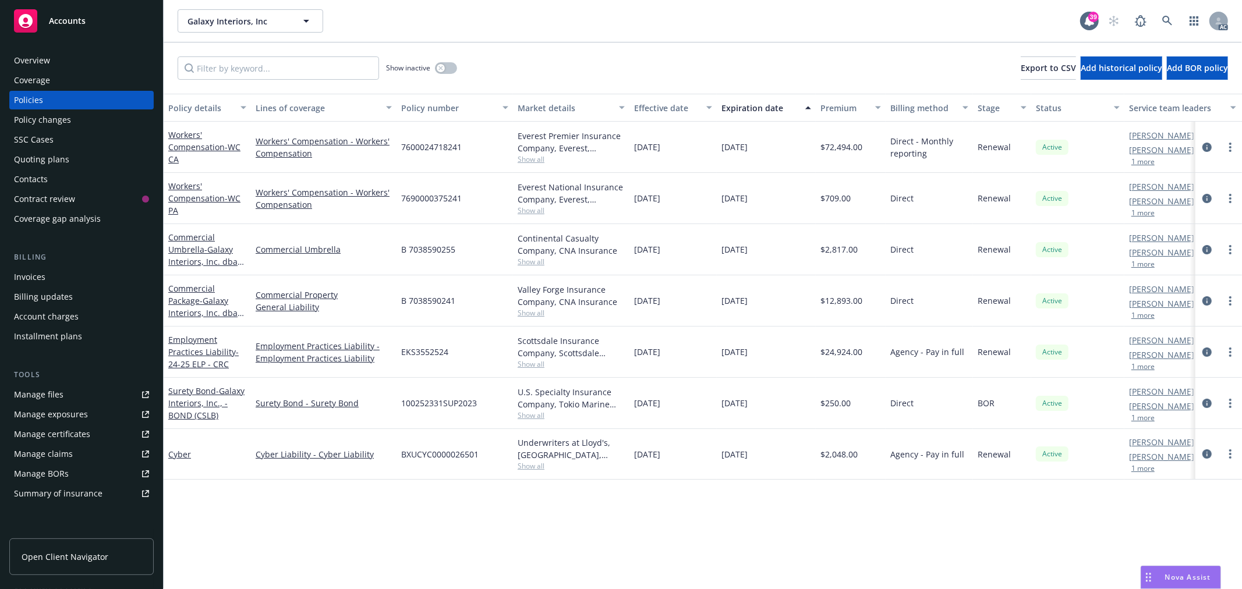
click at [443, 450] on span "BXUCYC0000026501" at bounding box center [439, 454] width 77 height 12
copy span "BXUCYC0000026501"
click at [178, 455] on link "Cyber" at bounding box center [179, 454] width 23 height 11
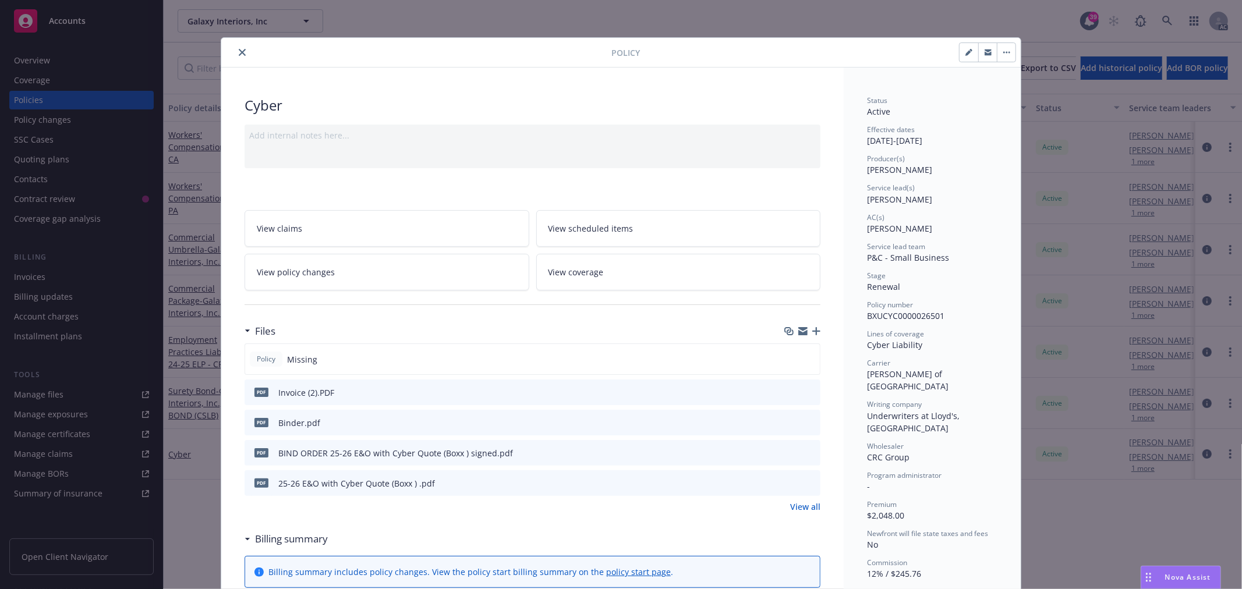
click at [239, 51] on icon "close" at bounding box center [242, 52] width 7 height 7
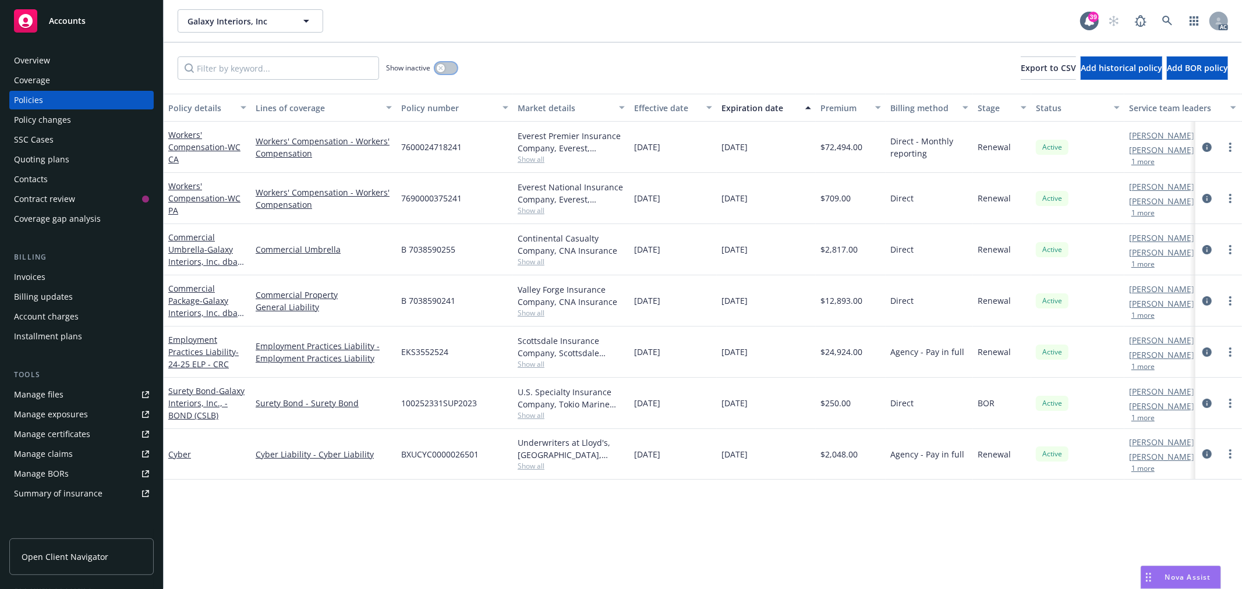
click at [444, 62] on button "button" at bounding box center [446, 68] width 22 height 12
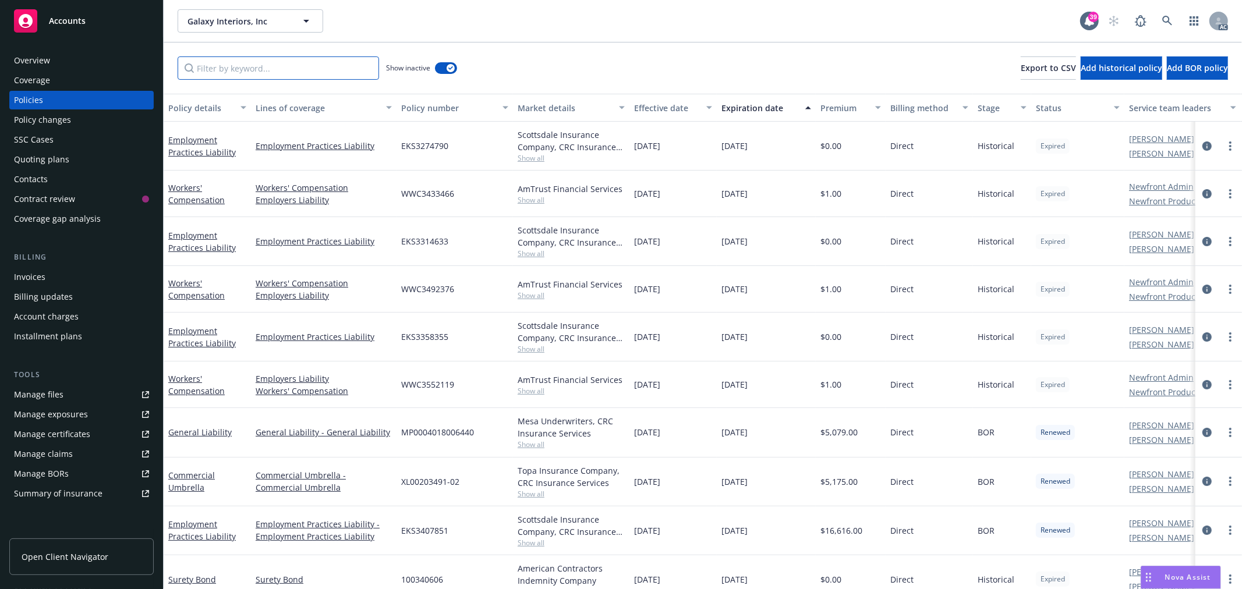
click at [284, 70] on input "Filter by keyword..." at bounding box center [279, 67] width 202 height 23
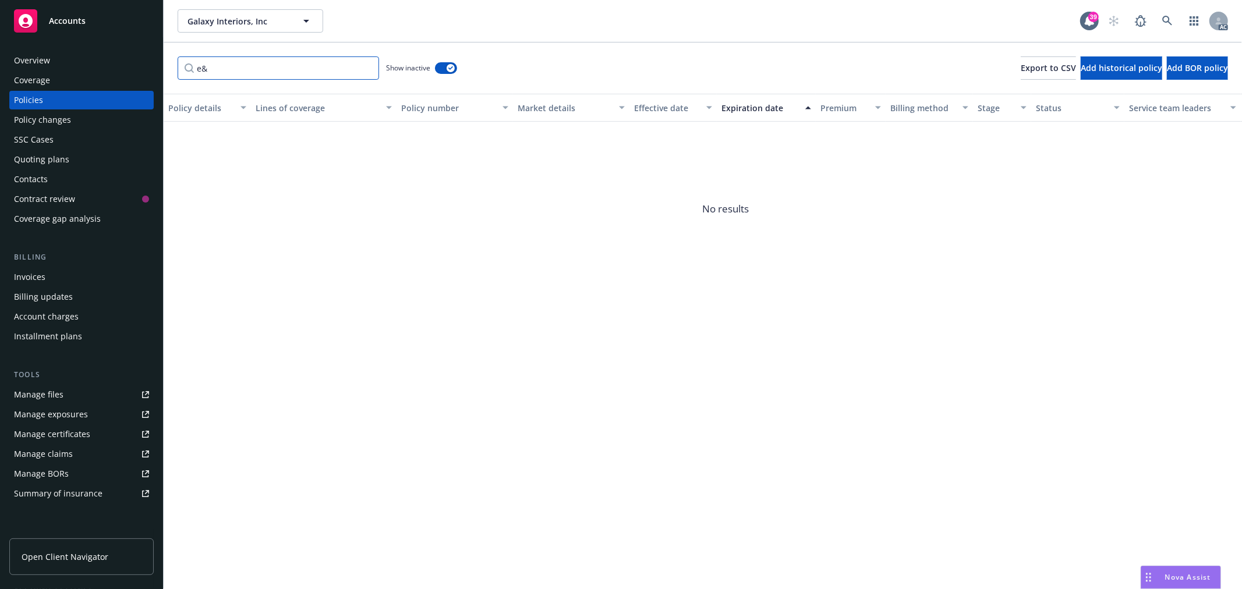
type input "e&o"
click at [370, 65] on input "e&o" at bounding box center [279, 67] width 202 height 23
click at [362, 70] on input "e&o" at bounding box center [279, 67] width 202 height 23
click at [365, 66] on input "e&o" at bounding box center [279, 67] width 202 height 23
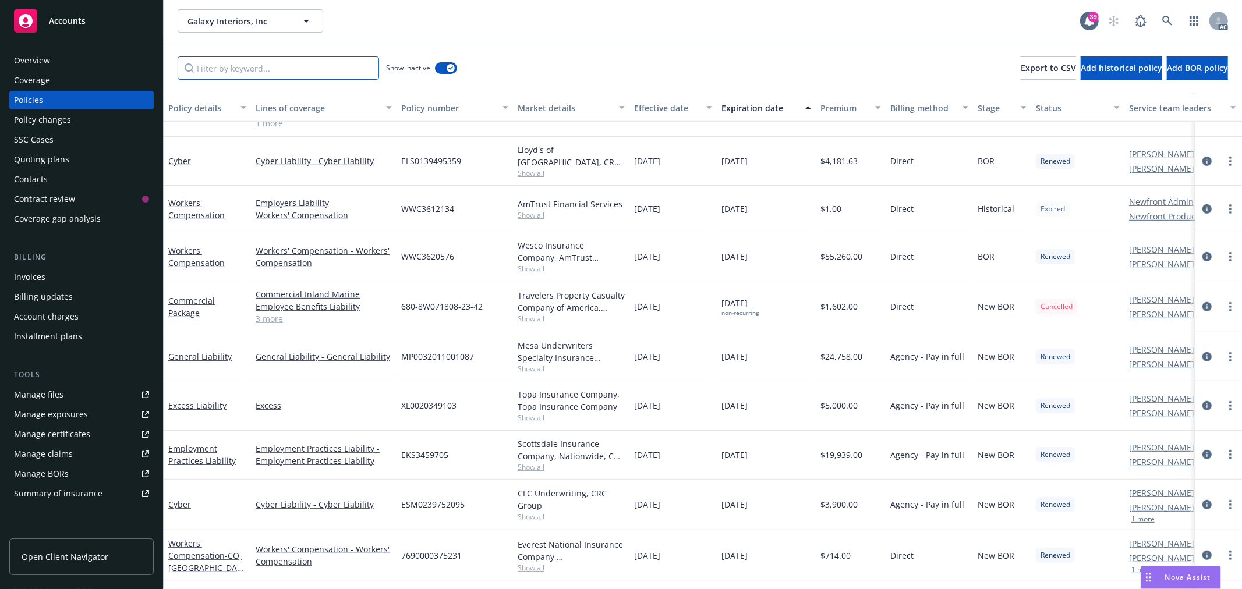
scroll to position [517, 0]
click at [452, 73] on div "Show inactive" at bounding box center [421, 67] width 71 height 23
click at [447, 68] on div "button" at bounding box center [451, 68] width 8 height 8
